Goal: Information Seeking & Learning: Learn about a topic

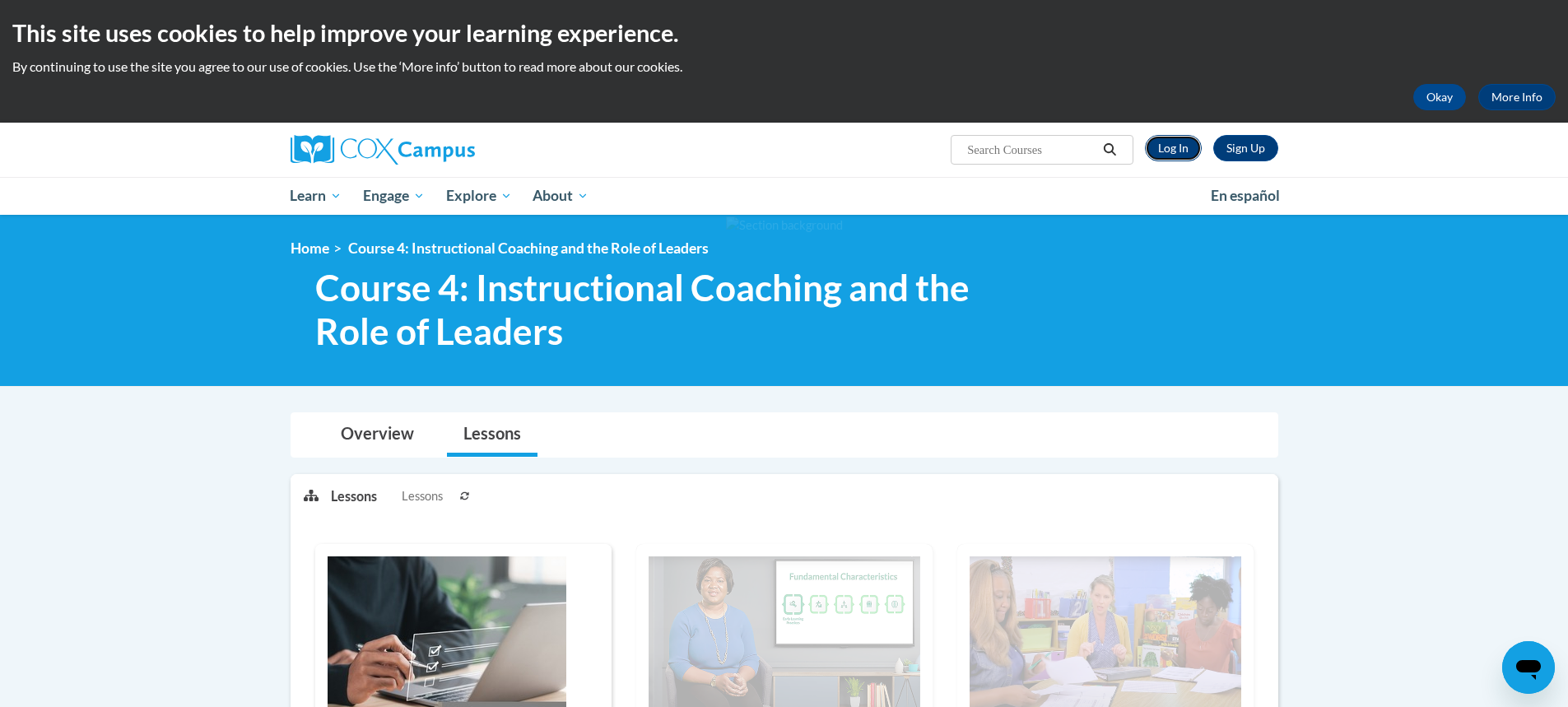
click at [1167, 148] on link "Log In" at bounding box center [1173, 148] width 57 height 26
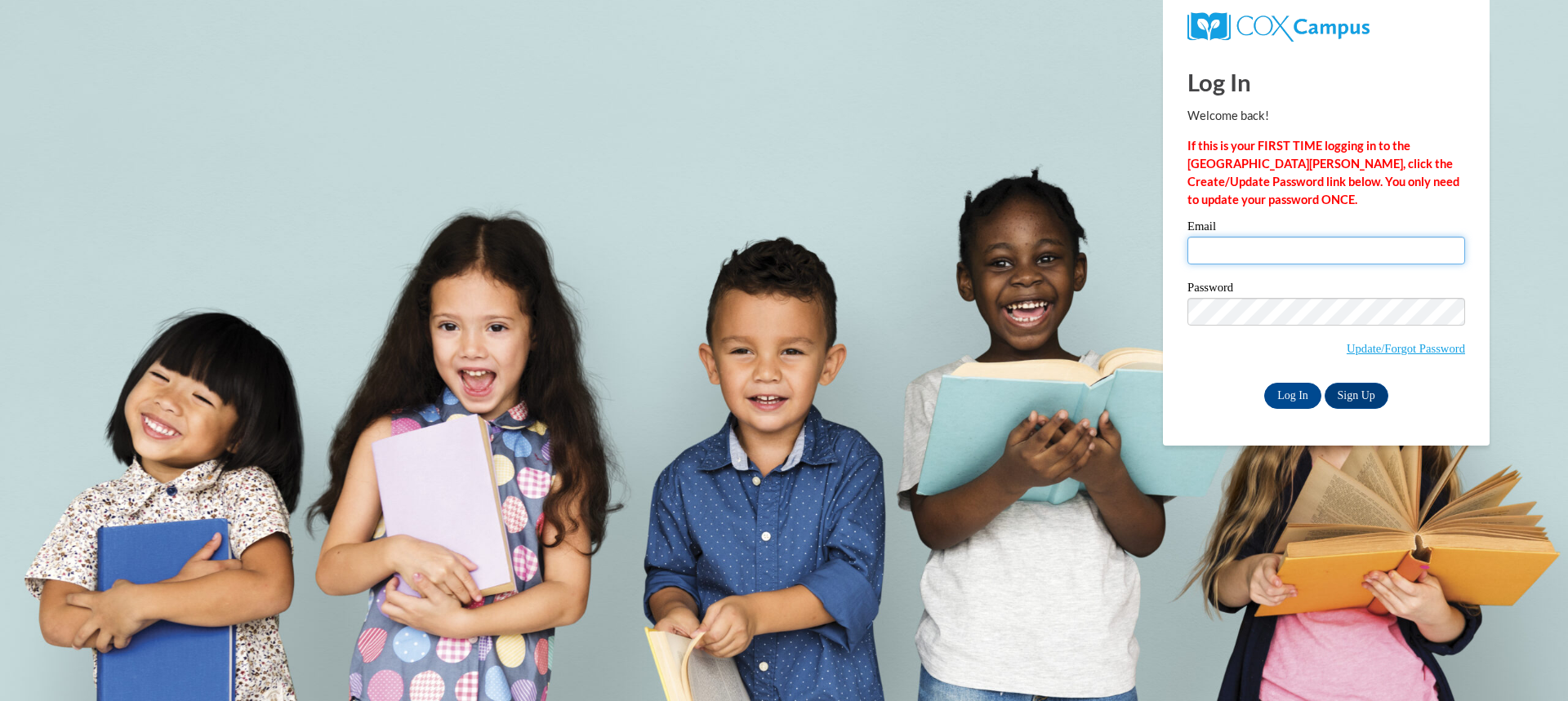
click at [1226, 251] on input "Email" at bounding box center [1326, 250] width 277 height 28
type input "stacy.evans@gocats.org"
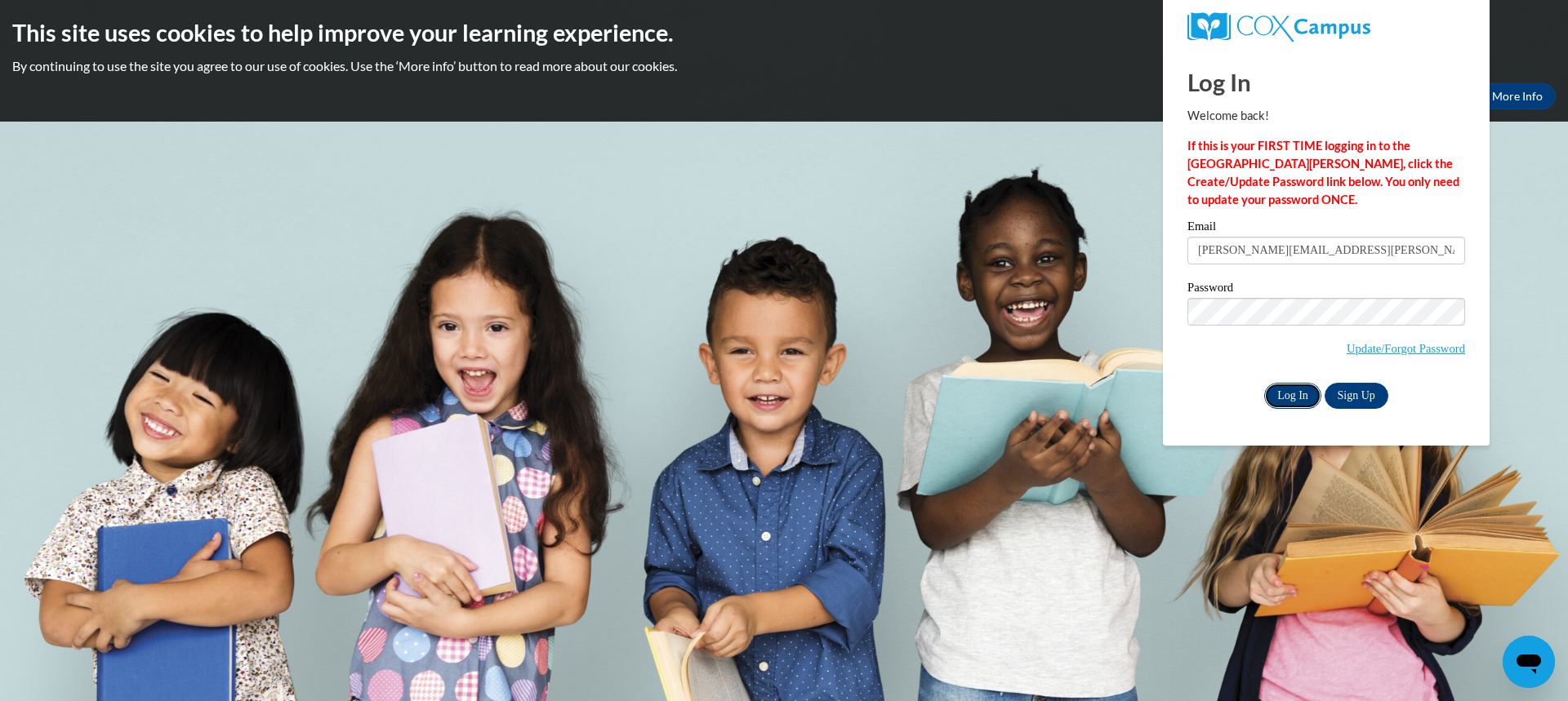
click at [1299, 396] on input "Log In" at bounding box center [1293, 396] width 58 height 26
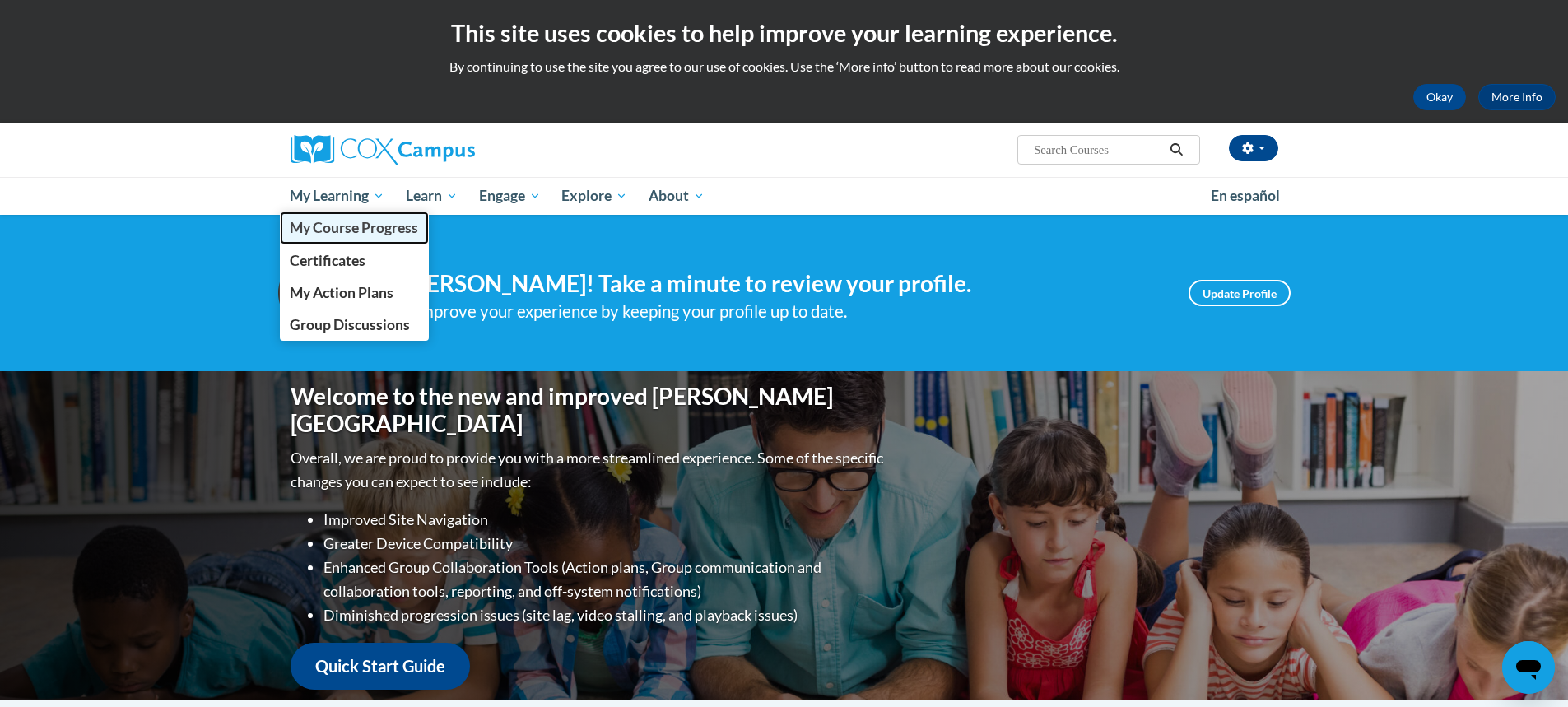
click at [342, 232] on span "My Course Progress" at bounding box center [353, 227] width 128 height 17
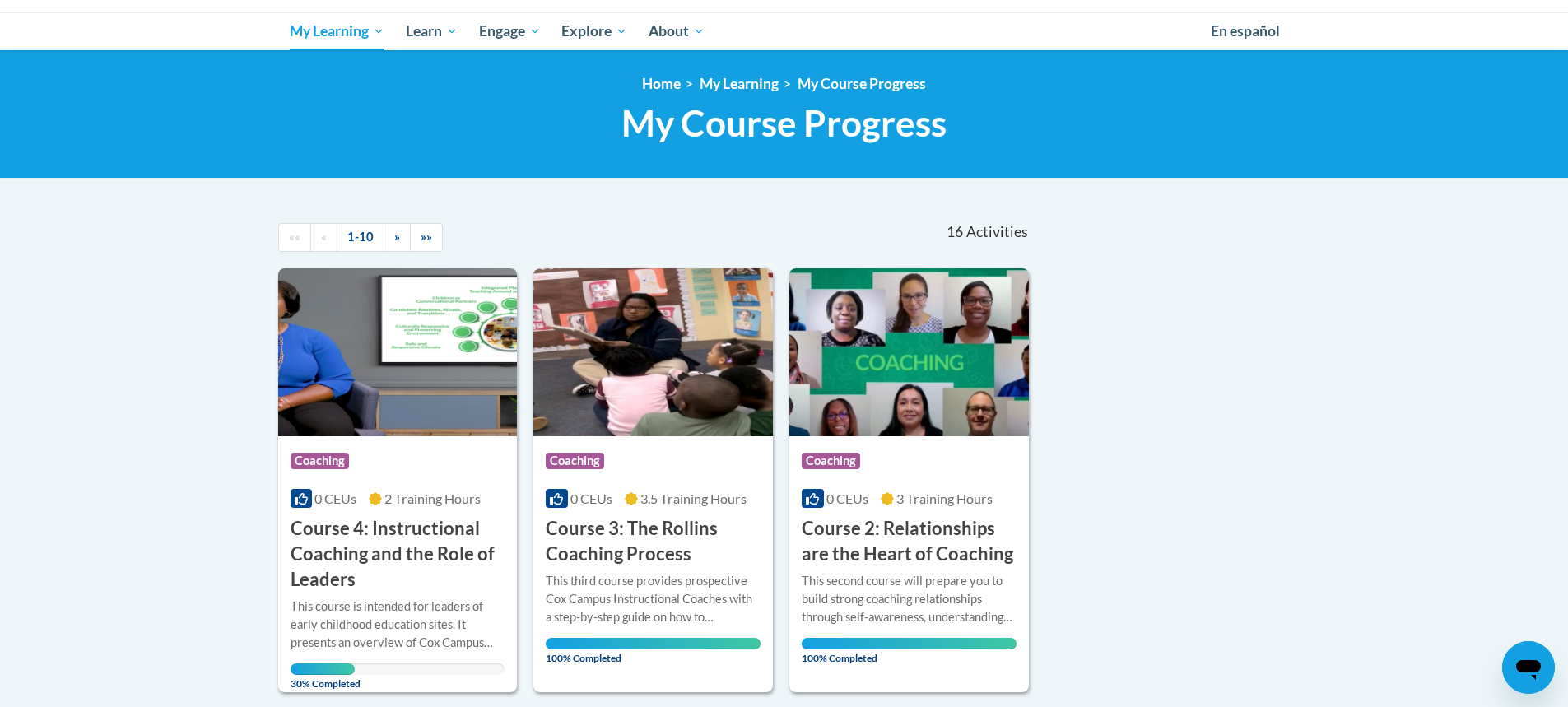
scroll to position [329, 0]
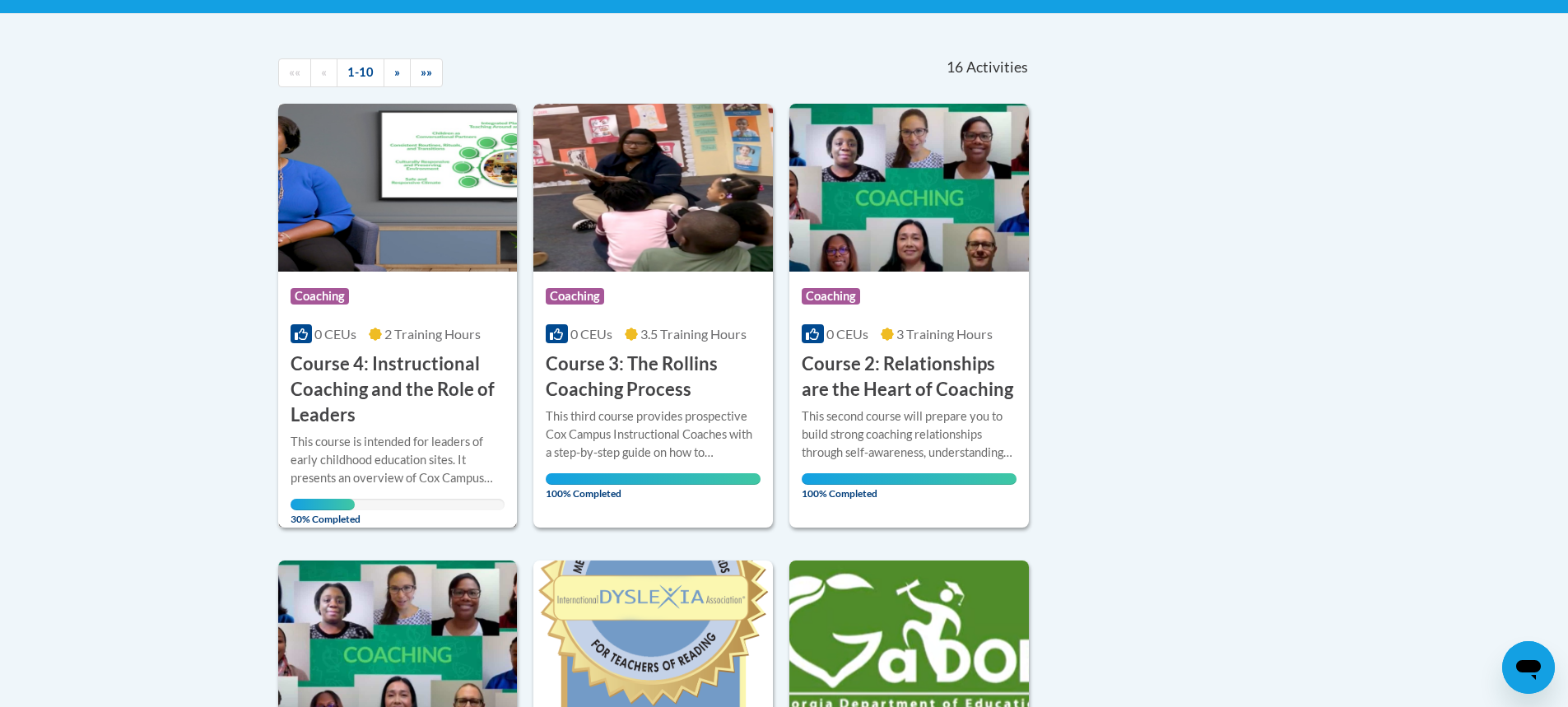
click at [385, 443] on div "This course is intended for leaders of early childhood education sites. It pres…" at bounding box center [398, 460] width 215 height 54
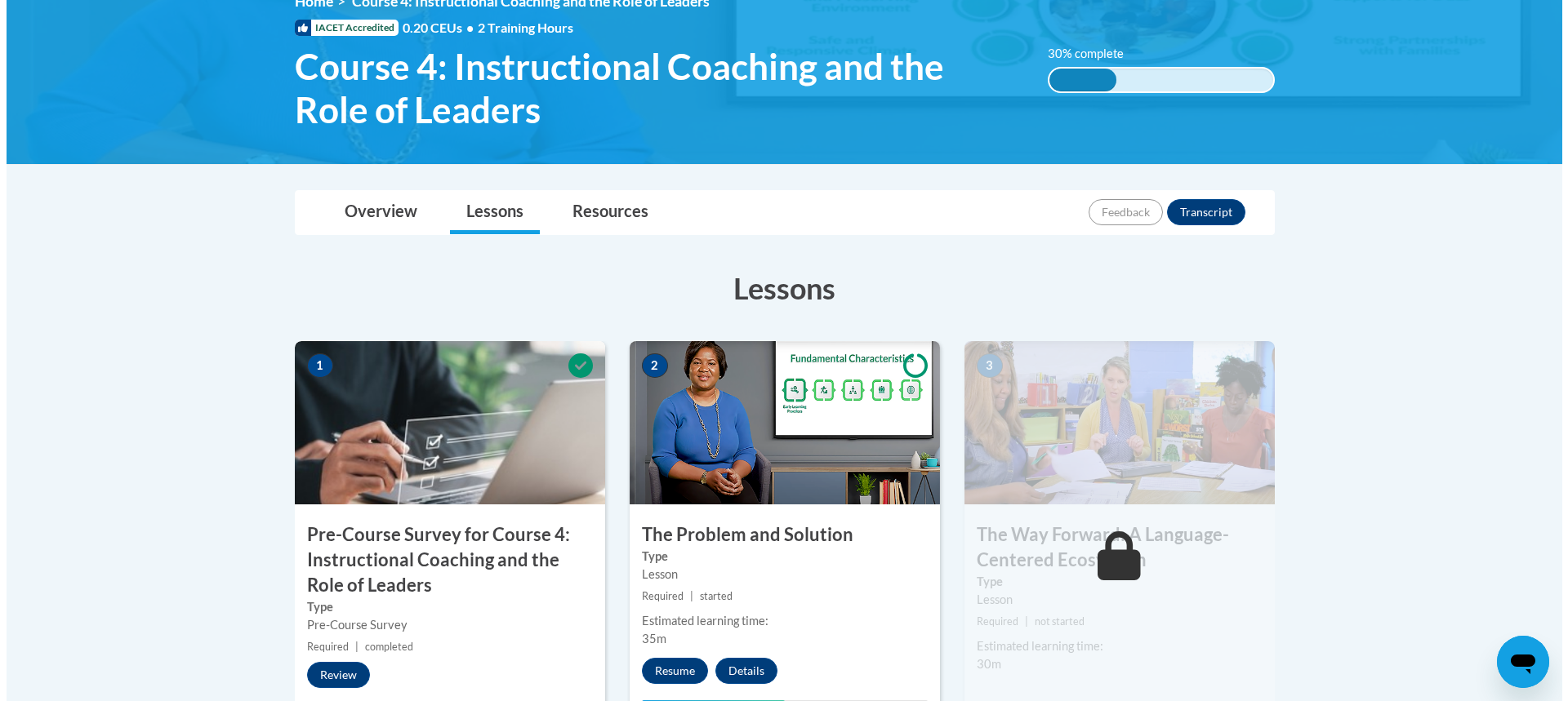
scroll to position [408, 0]
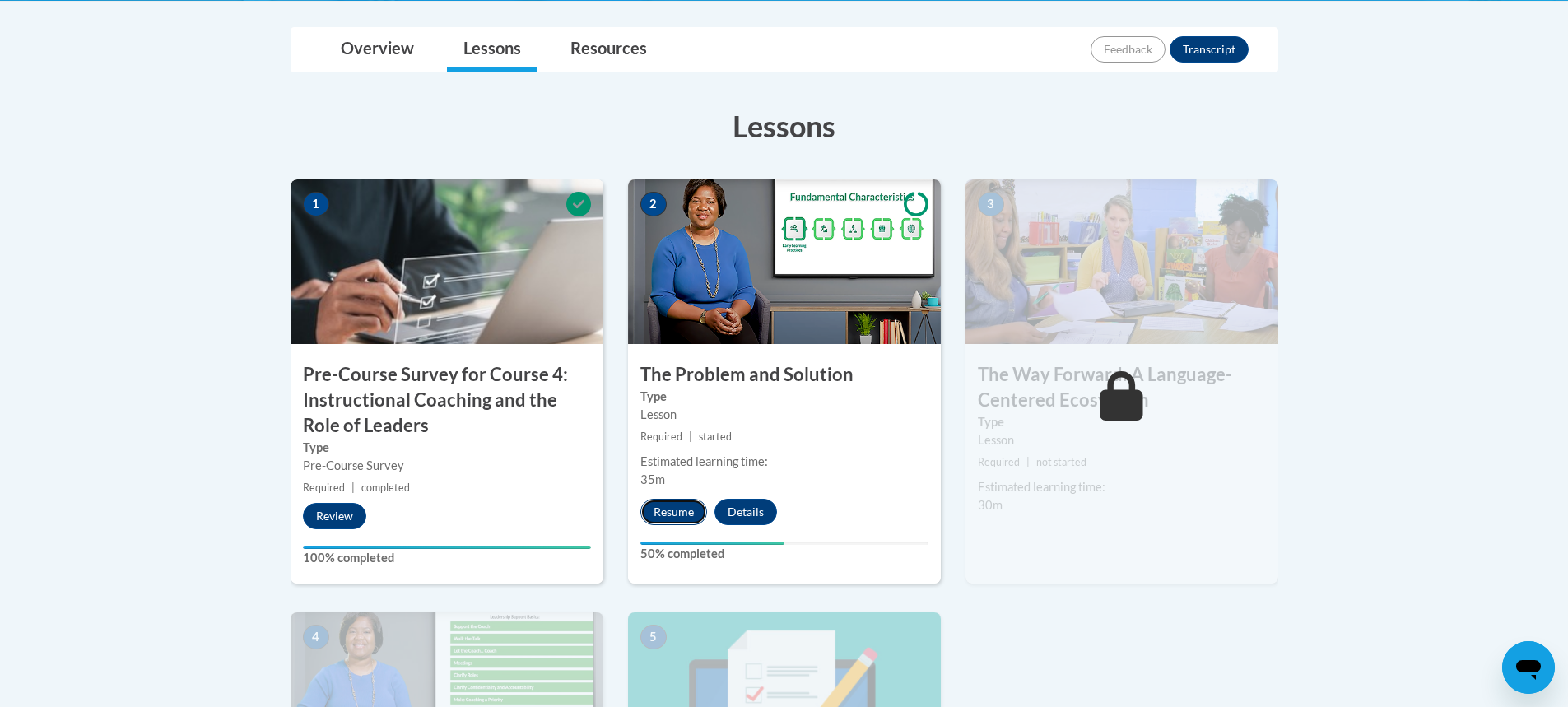
click at [650, 513] on button "Resume" at bounding box center [673, 512] width 66 height 26
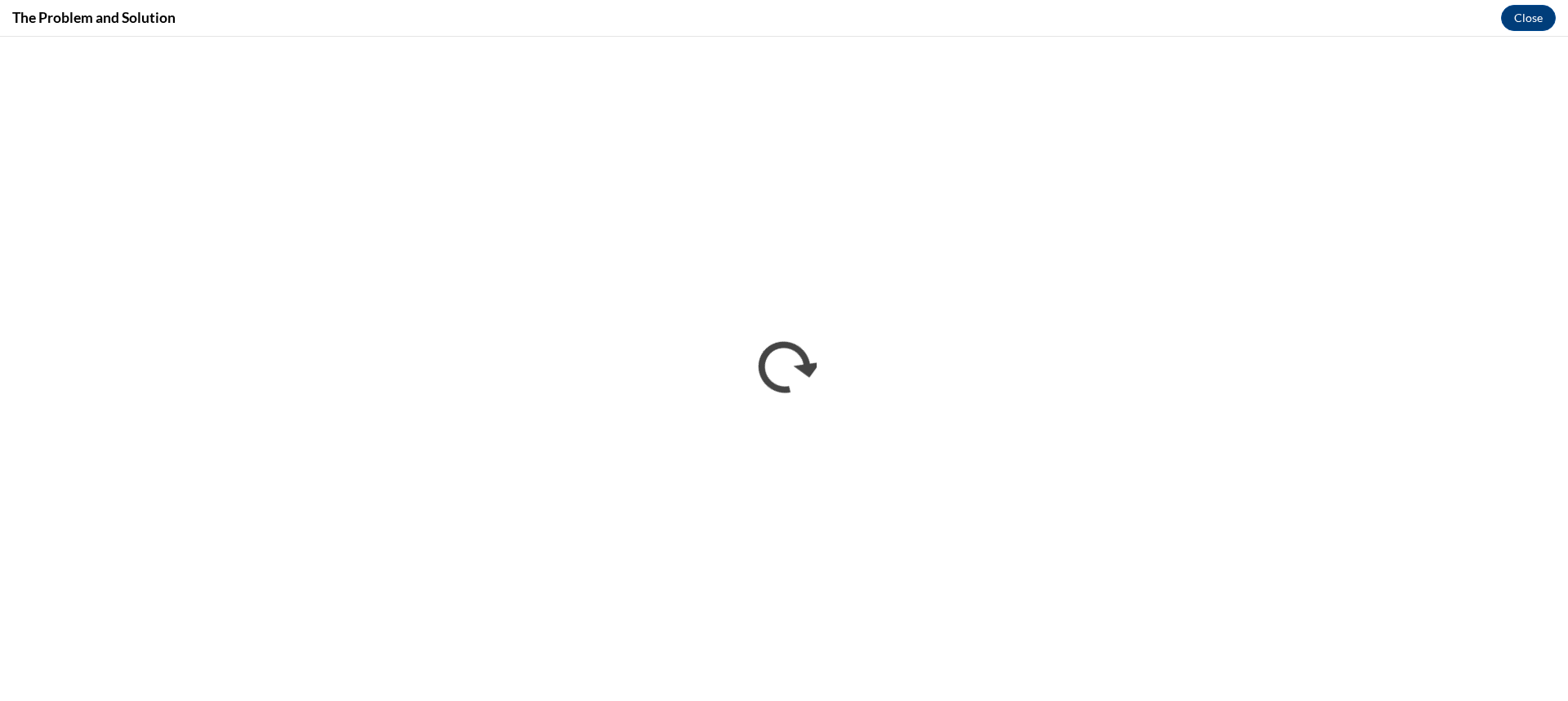
scroll to position [0, 0]
